Goal: Information Seeking & Learning: Learn about a topic

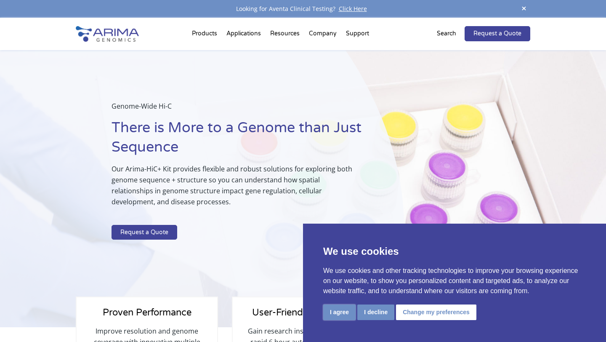
click at [337, 313] on button "I agree" at bounding box center [339, 312] width 32 height 16
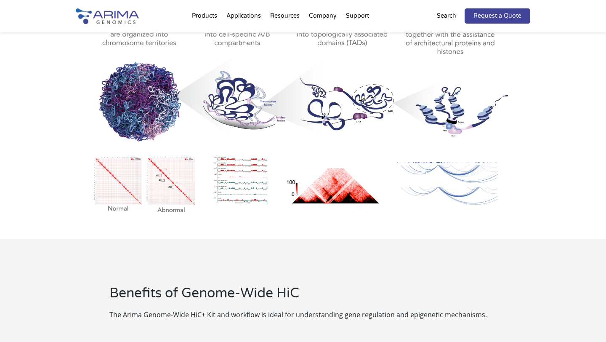
scroll to position [505, 0]
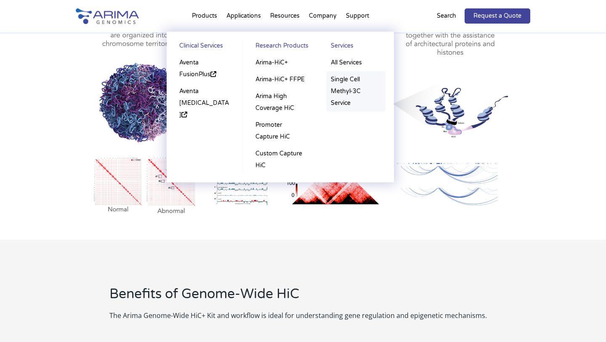
click at [341, 91] on link "Single Cell Methyl-3C Service" at bounding box center [356, 91] width 59 height 40
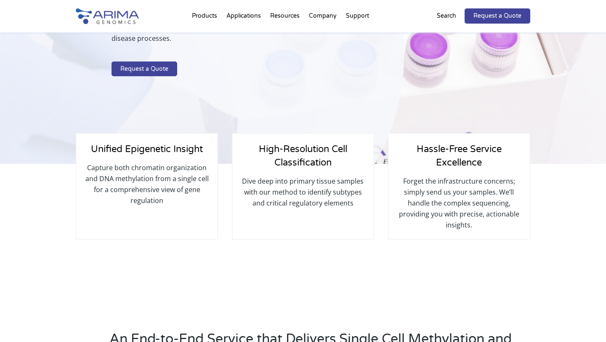
scroll to position [148, 0]
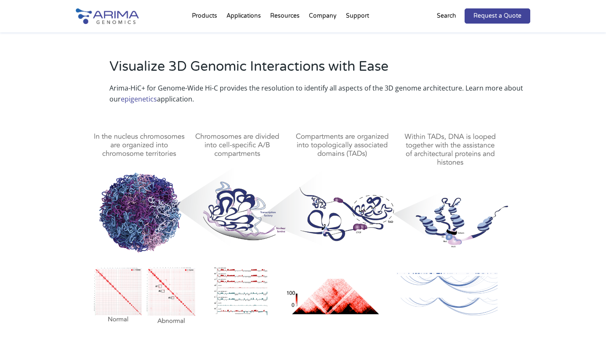
scroll to position [379, 0]
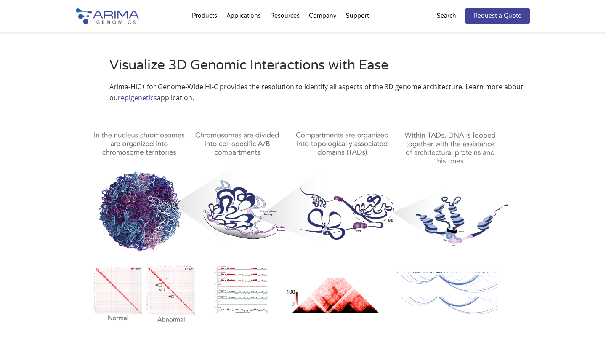
drag, startPoint x: 174, startPoint y: 188, endPoint x: 175, endPoint y: 8, distance: 180.5
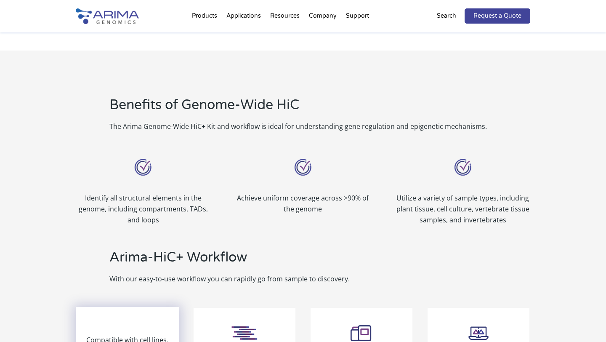
scroll to position [680, 0]
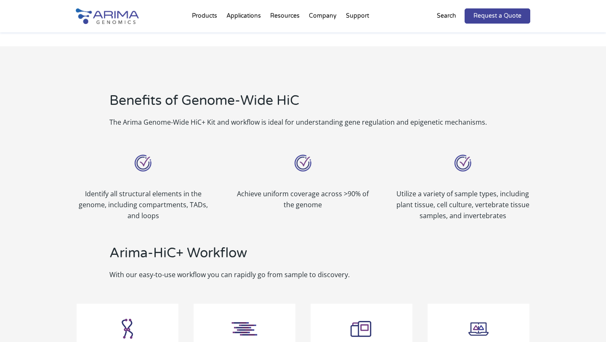
click at [145, 166] on img at bounding box center [142, 162] width 25 height 25
click at [162, 128] on div "Benefits of Genome-Wide HiC The Arima Genome-Wide HiC+ Kit and workflow is idea…" at bounding box center [303, 109] width 454 height 59
click at [168, 114] on h2 "Benefits of Genome-Wide HiC" at bounding box center [319, 103] width 421 height 25
drag, startPoint x: 114, startPoint y: 126, endPoint x: 180, endPoint y: 124, distance: 66.1
click at [180, 124] on p "The Arima Genome-Wide HiC+ Kit and workflow is ideal for understanding gene reg…" at bounding box center [319, 122] width 421 height 11
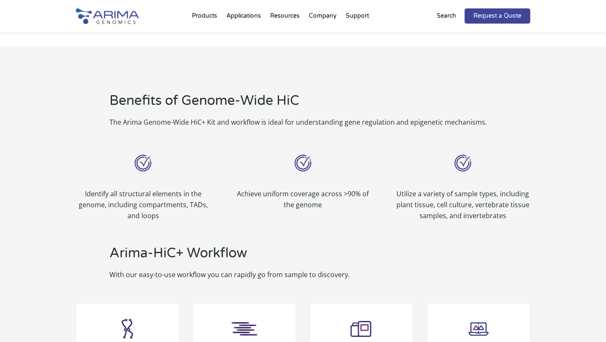
click at [215, 147] on div "Identify all structural elements in the genome, including compartments, TADs, a…" at bounding box center [303, 185] width 454 height 93
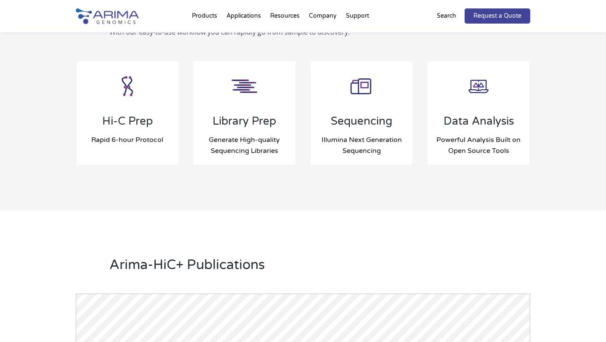
scroll to position [924, 0]
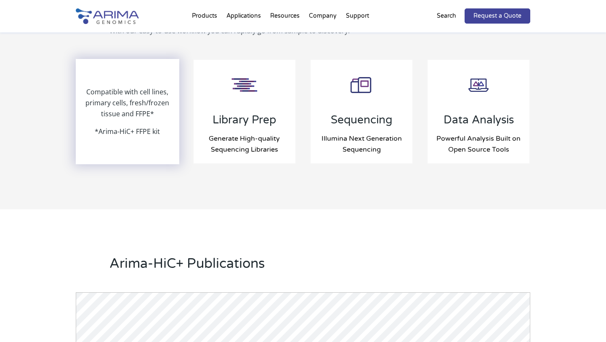
click at [114, 149] on div "Compatible with cell lines, primary cells, fresh/frozen tissue and FFPE* *Arima…" at bounding box center [128, 112] width 102 height 104
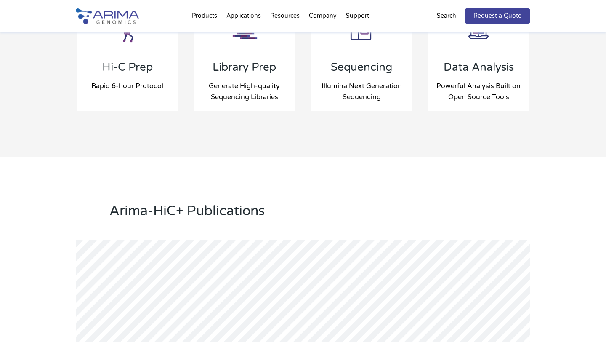
scroll to position [975, 0]
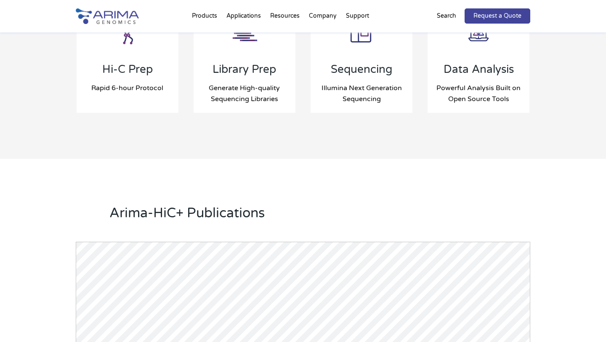
click at [135, 210] on h2 "Arima-HiC+ Publications" at bounding box center [319, 216] width 421 height 25
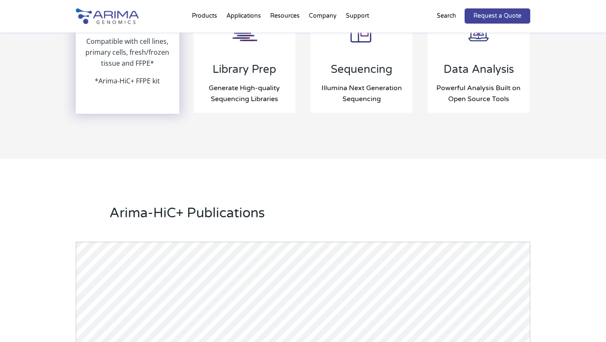
click at [130, 88] on div "Compatible with cell lines, primary cells, fresh/frozen tissue and FFPE* *Arima…" at bounding box center [128, 61] width 102 height 104
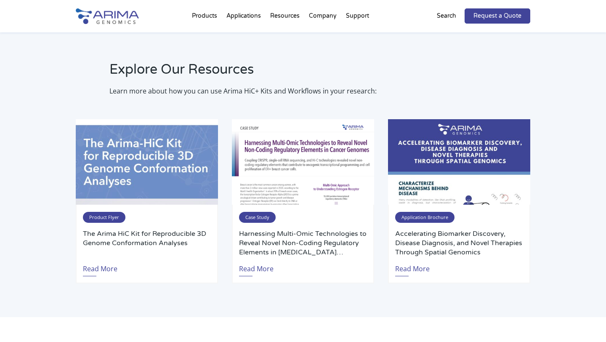
scroll to position [1591, 0]
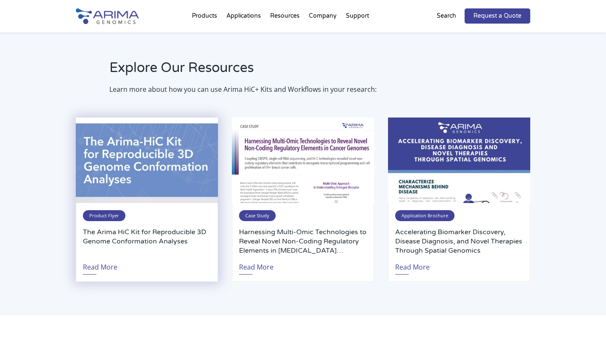
click at [139, 232] on h3 "The Arima HiC Kit for Reproducible 3D Genome Conformation Analyses" at bounding box center [147, 241] width 128 height 28
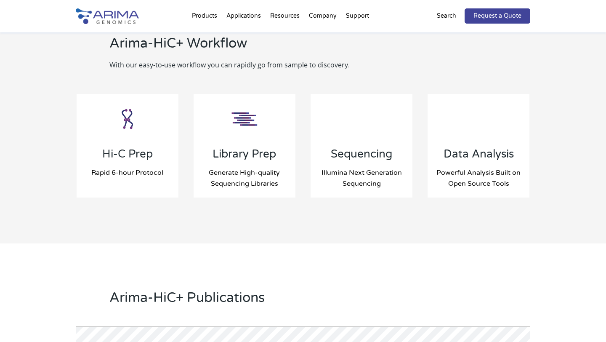
scroll to position [925, 0]
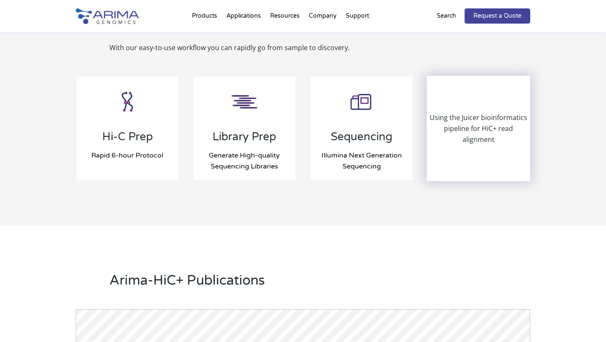
click at [468, 135] on p "Using the Juicer bioinformatics pipeline for HiC+ read alignment" at bounding box center [479, 128] width 102 height 33
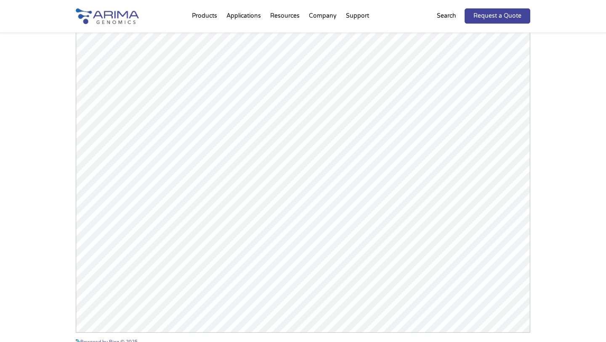
scroll to position [1308, 0]
